Goal: Task Accomplishment & Management: Use online tool/utility

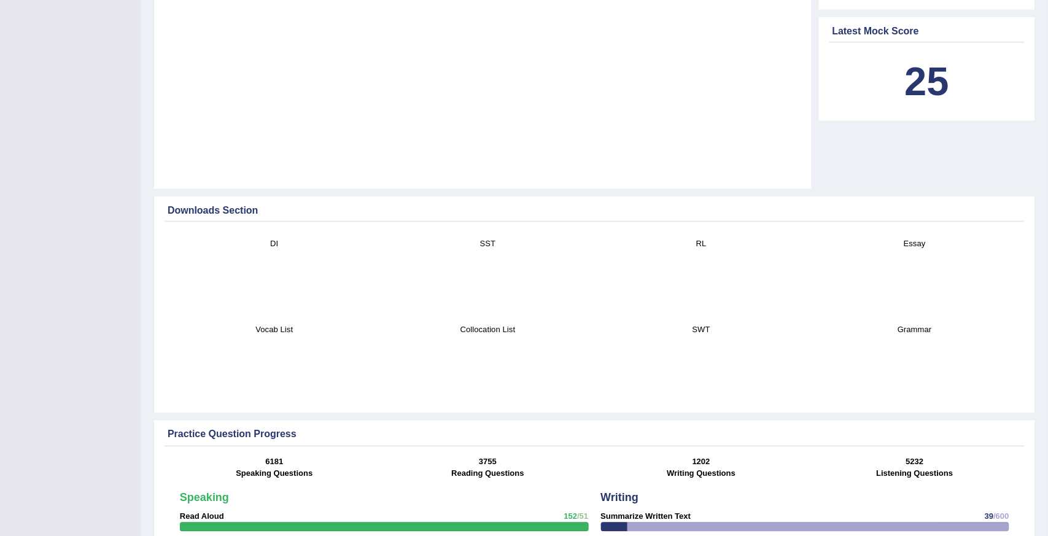
scroll to position [469, 0]
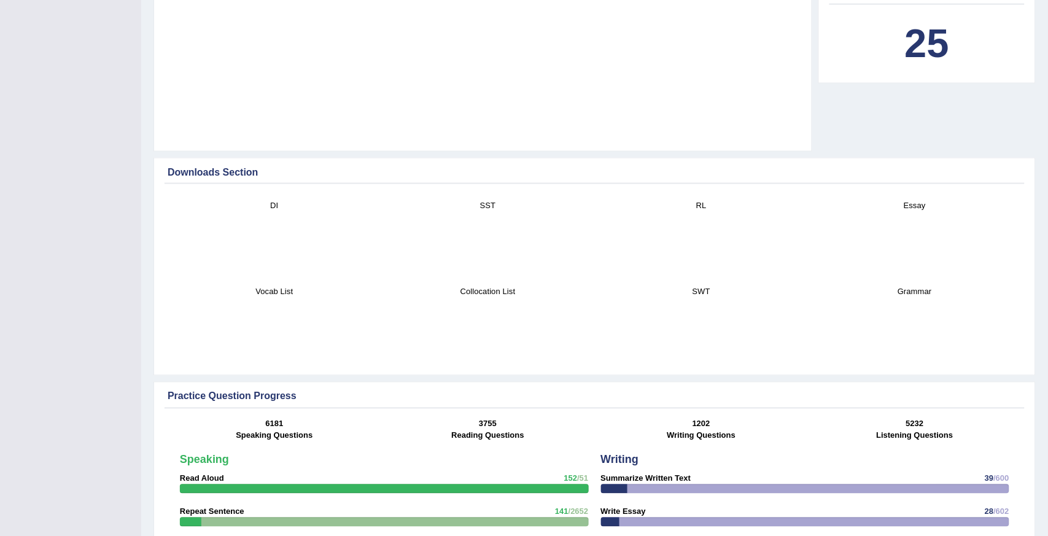
click at [1047, 418] on div "Please login from Desktop. If you think this is an error (or logged in from des…" at bounding box center [594, 516] width 907 height 1971
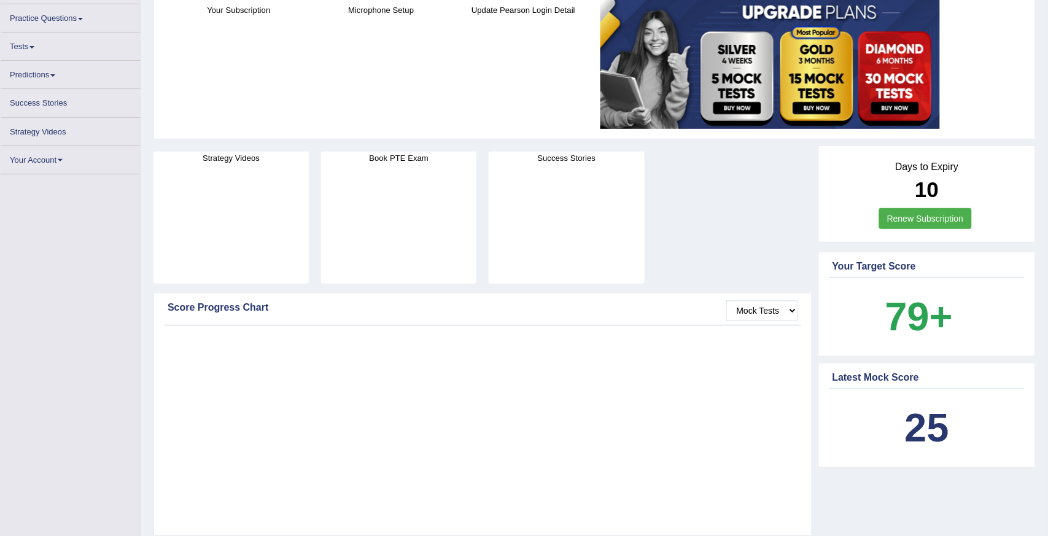
scroll to position [15, 0]
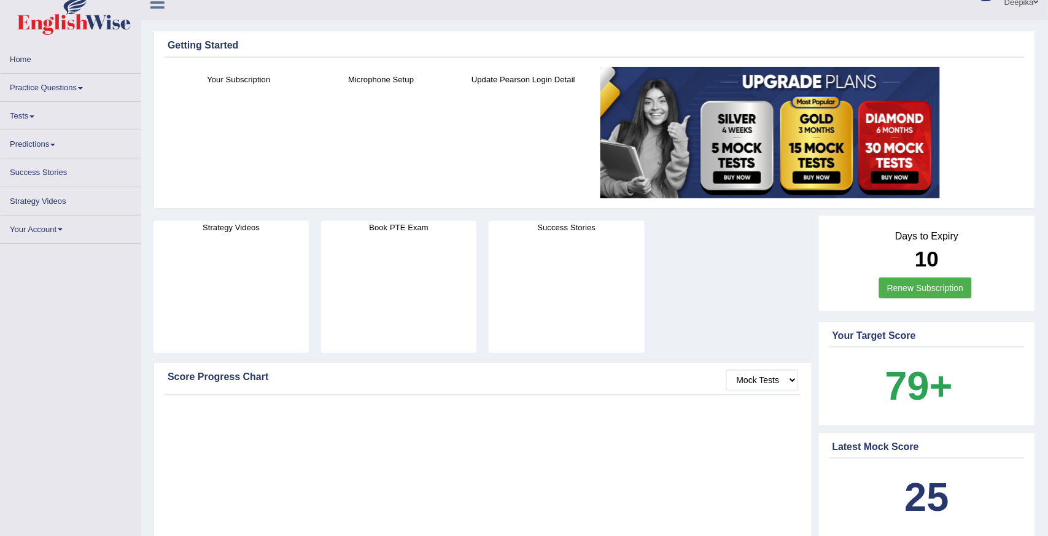
click at [28, 115] on link "Tests" at bounding box center [71, 114] width 140 height 24
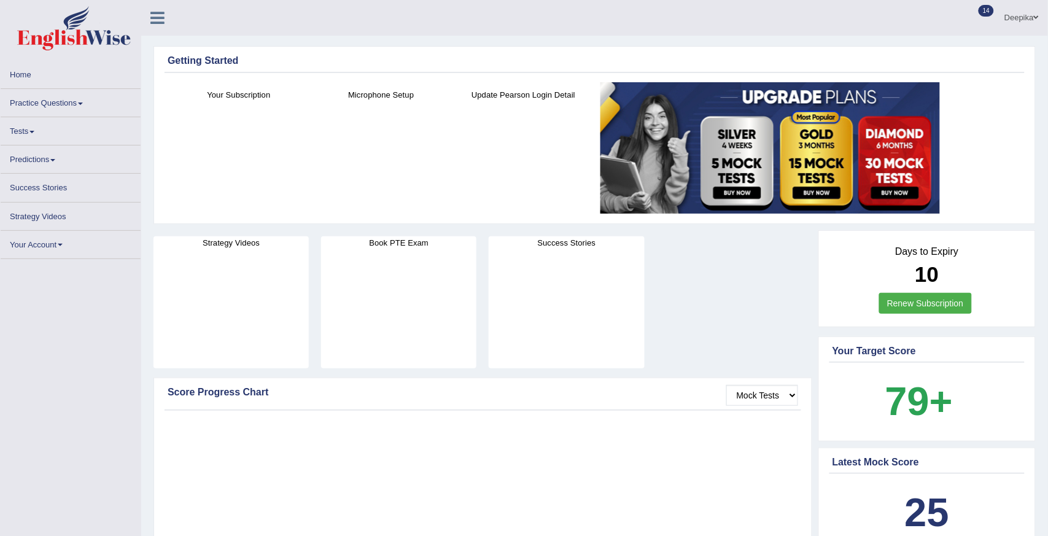
click at [34, 134] on link "Tests" at bounding box center [71, 129] width 140 height 24
click at [82, 103] on span at bounding box center [80, 104] width 5 height 2
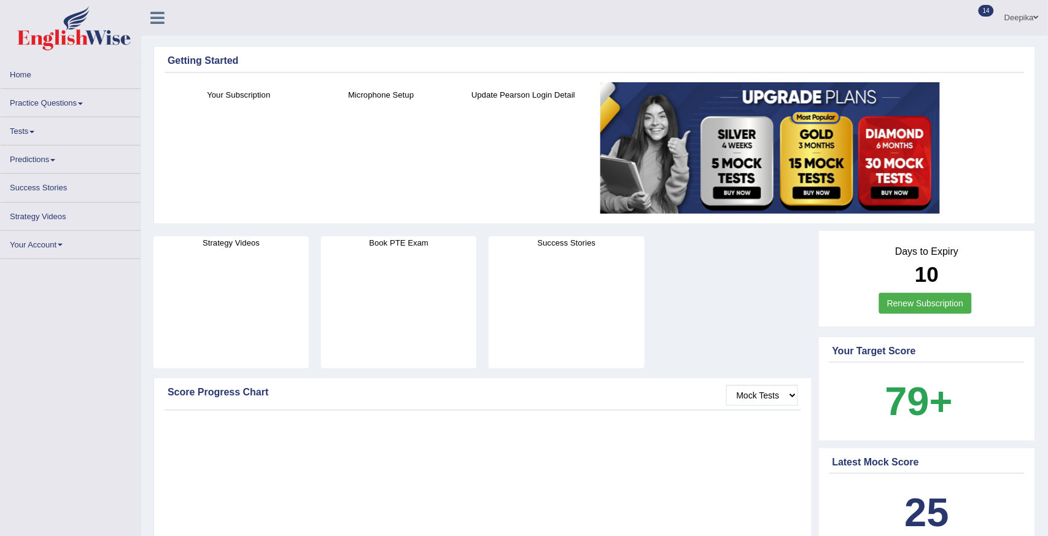
click at [82, 103] on span at bounding box center [80, 104] width 5 height 2
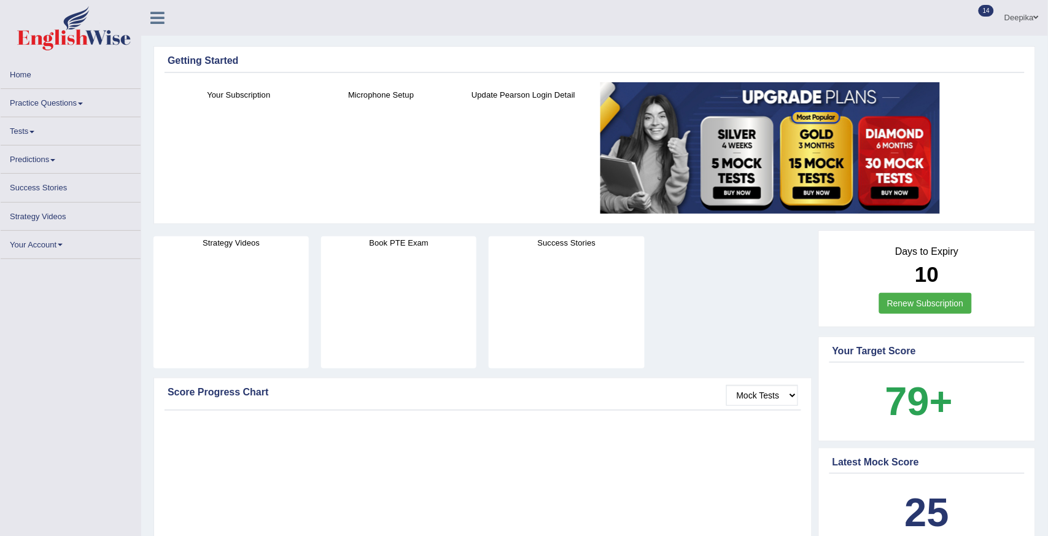
click at [82, 103] on span at bounding box center [80, 104] width 5 height 2
click at [34, 128] on link "Tests" at bounding box center [71, 129] width 140 height 24
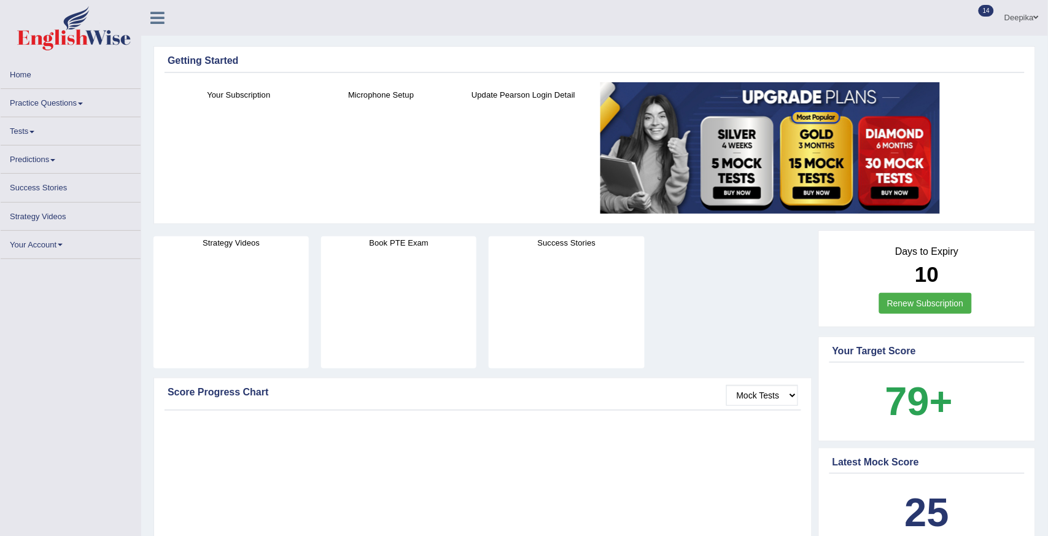
click at [31, 126] on link "Tests" at bounding box center [71, 129] width 140 height 24
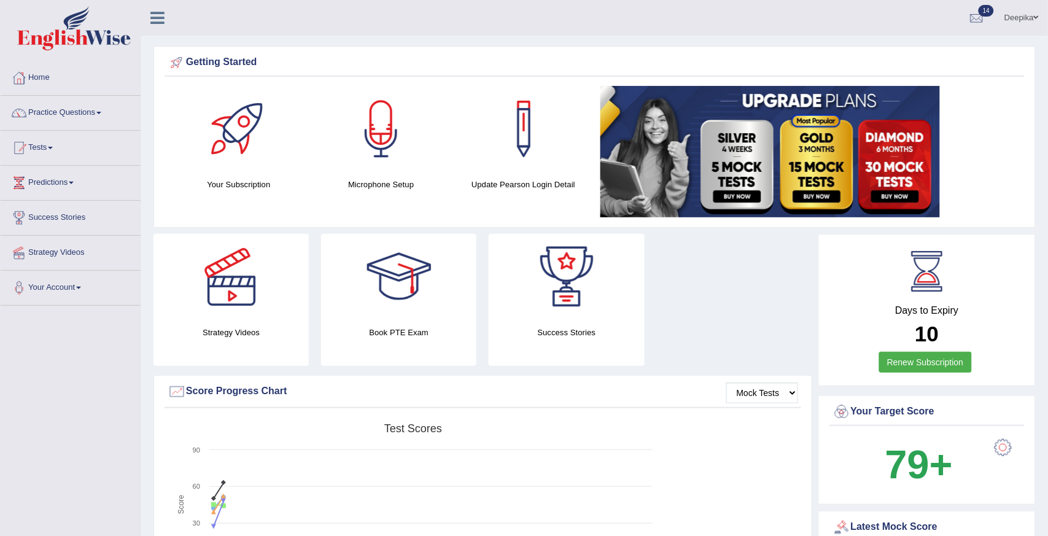
click at [53, 147] on span at bounding box center [50, 148] width 5 height 2
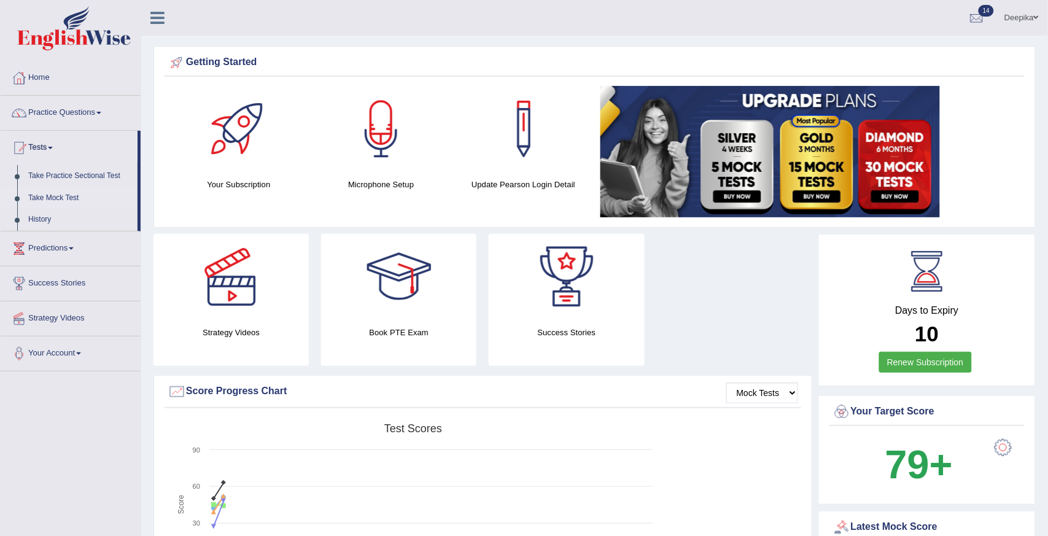
click at [53, 194] on link "Take Mock Test" at bounding box center [80, 198] width 115 height 22
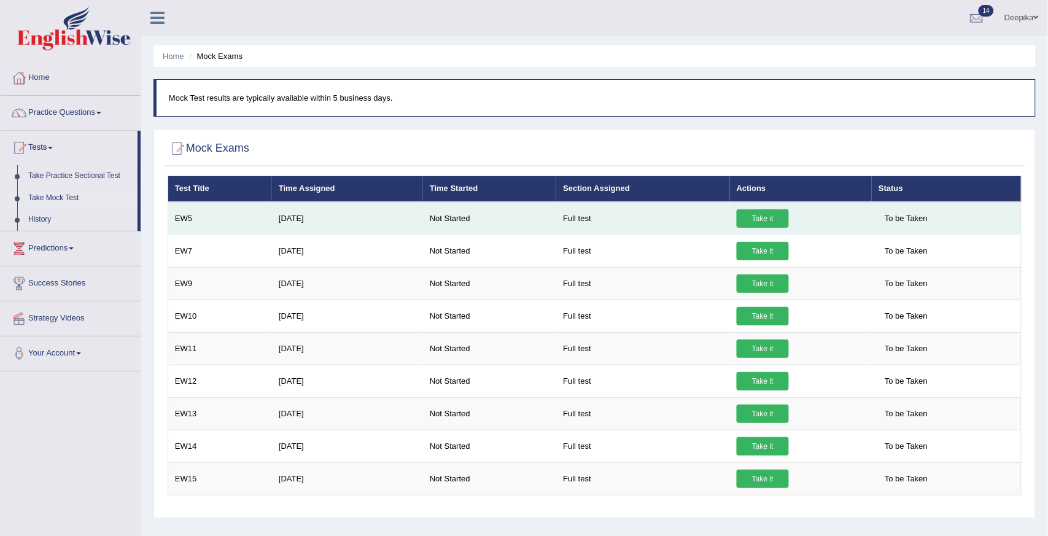
click at [751, 214] on link "Take it" at bounding box center [763, 218] width 52 height 18
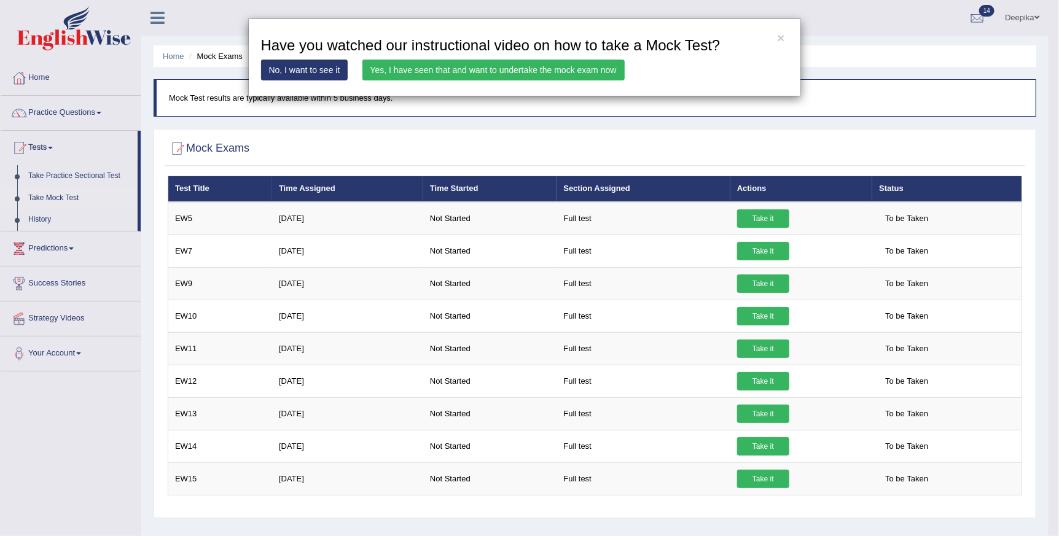
click at [577, 69] on link "Yes, I have seen that and want to undertake the mock exam now" at bounding box center [493, 70] width 262 height 21
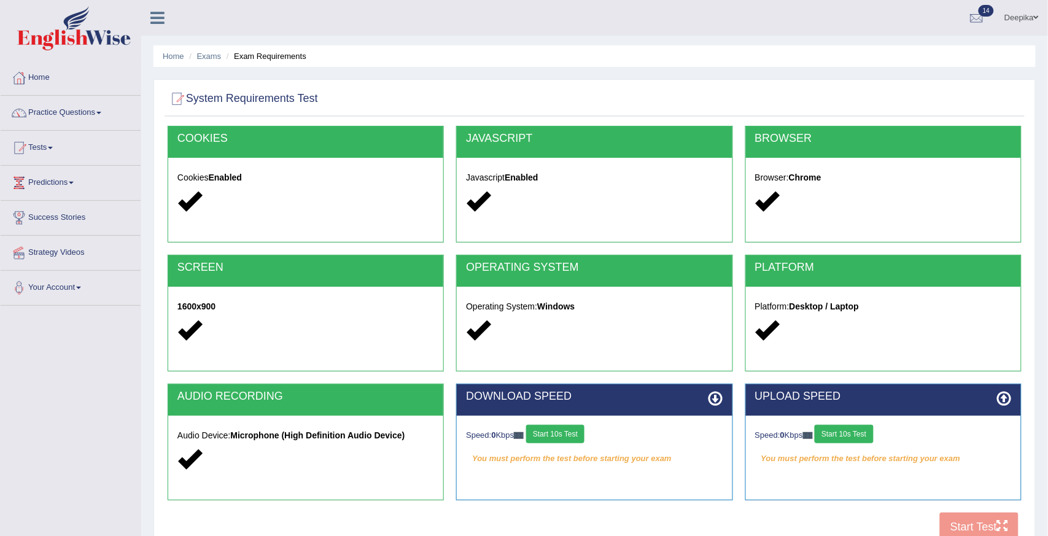
click at [556, 426] on button "Start 10s Test" at bounding box center [555, 434] width 58 height 18
click at [861, 428] on button "Start 10s Test" at bounding box center [844, 434] width 58 height 18
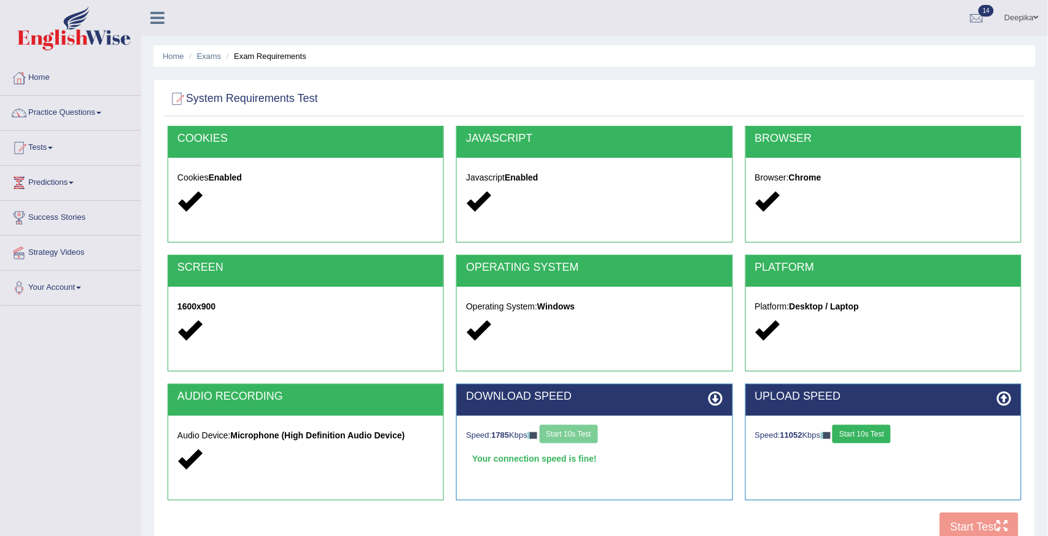
click at [881, 427] on button "Start 10s Test" at bounding box center [862, 434] width 58 height 18
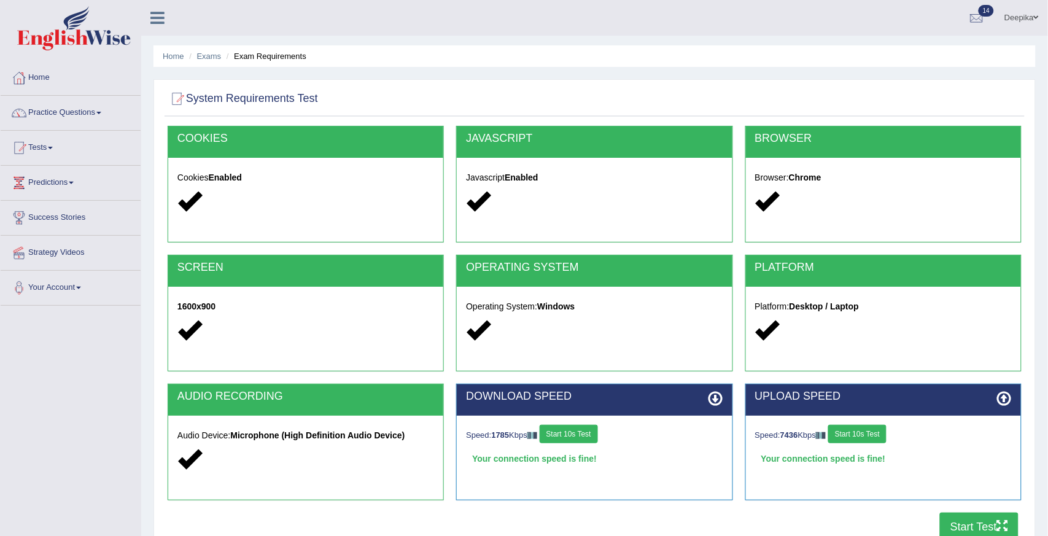
click at [946, 515] on button "Start Test" at bounding box center [979, 527] width 79 height 28
